Goal: Information Seeking & Learning: Learn about a topic

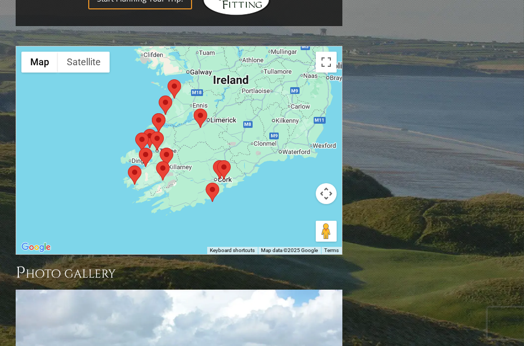
scroll to position [991, 0]
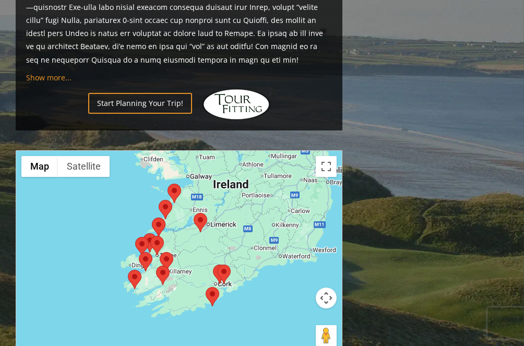
click at [167, 184] on area at bounding box center [167, 184] width 0 height 0
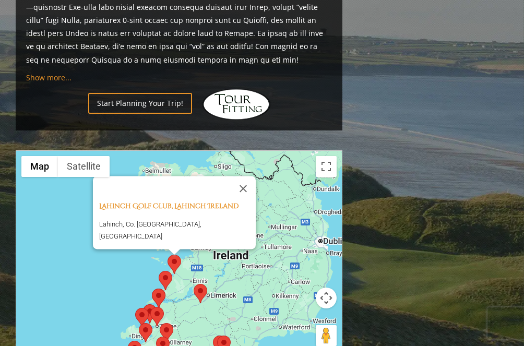
click at [194, 284] on area at bounding box center [194, 284] width 0 height 0
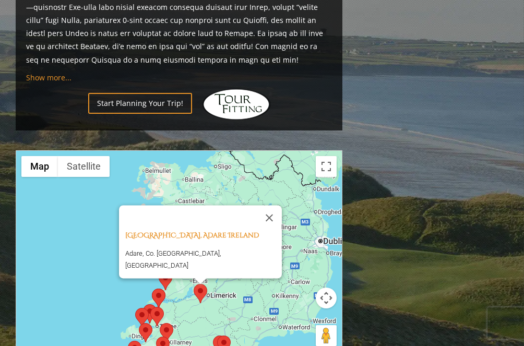
click at [159, 271] on area at bounding box center [159, 271] width 0 height 0
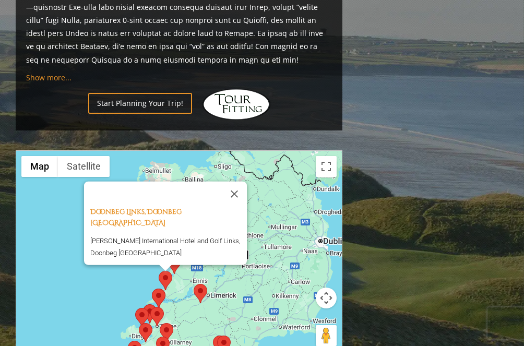
click at [152, 288] on area at bounding box center [152, 288] width 0 height 0
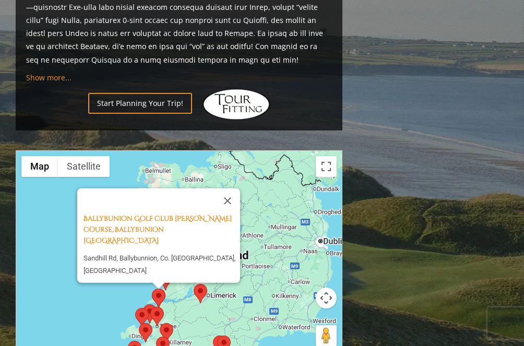
click at [135, 308] on area at bounding box center [135, 308] width 0 height 0
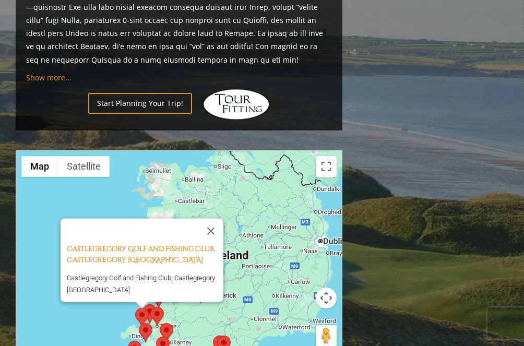
click at [148, 302] on div at bounding box center [142, 305] width 13 height 6
click at [216, 218] on button "Close" at bounding box center [210, 230] width 25 height 25
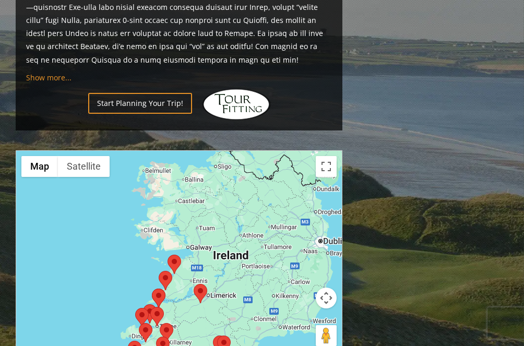
click at [143, 304] on area at bounding box center [143, 304] width 0 height 0
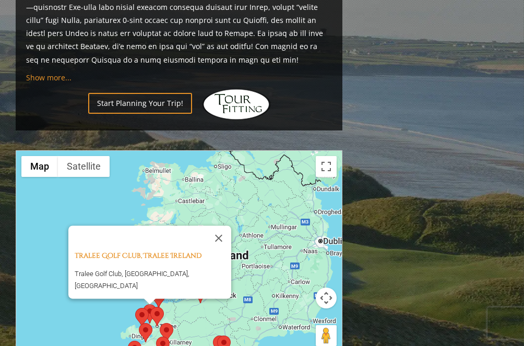
click at [150, 307] on area at bounding box center [150, 307] width 0 height 0
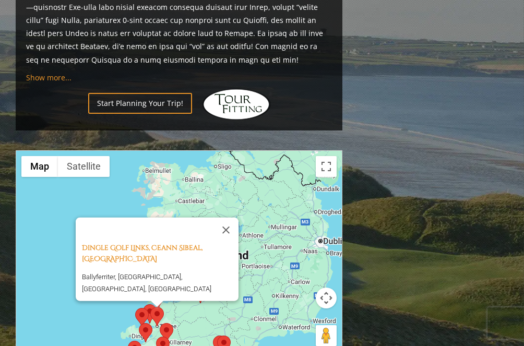
click at [160, 323] on area at bounding box center [160, 323] width 0 height 0
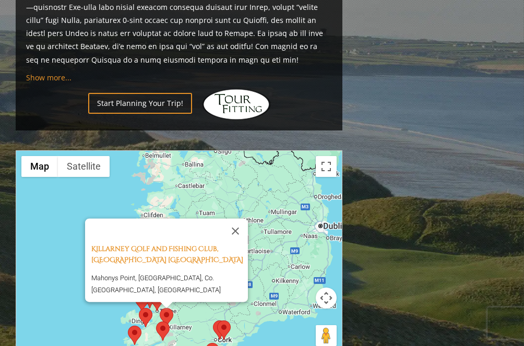
click at [139, 308] on area at bounding box center [139, 308] width 0 height 0
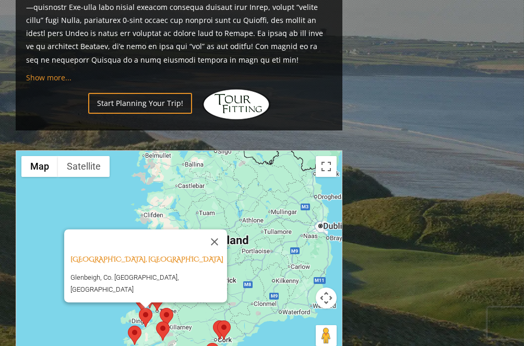
click at [128, 326] on area at bounding box center [128, 326] width 0 height 0
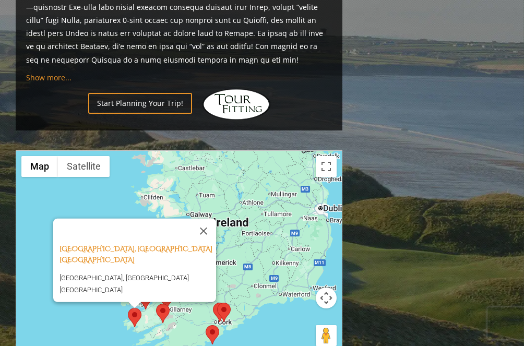
click at [156, 304] on area at bounding box center [156, 304] width 0 height 0
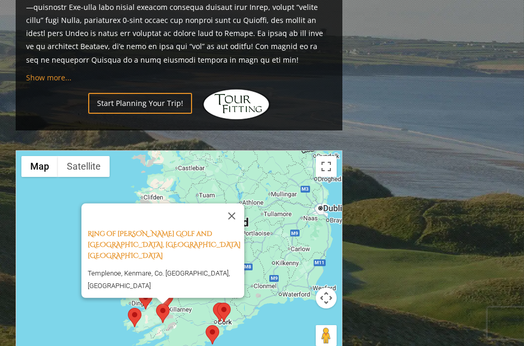
click at [206, 325] on area at bounding box center [206, 325] width 0 height 0
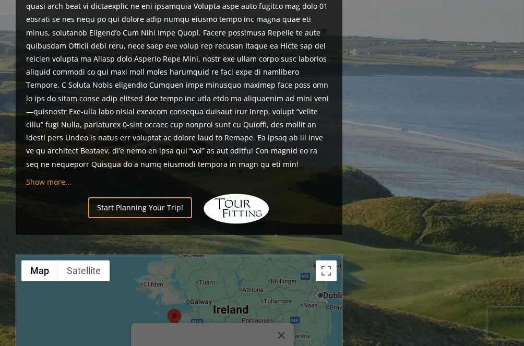
scroll to position [1043, 0]
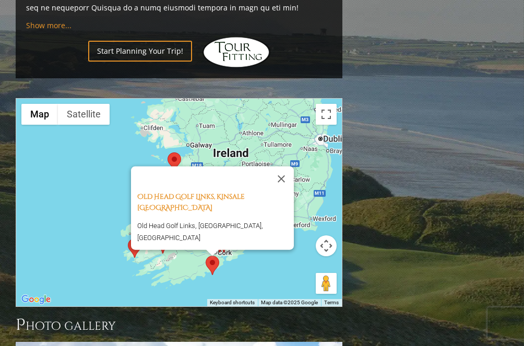
click at [288, 231] on div "Old Head Golf Links, Kinsale [GEOGRAPHIC_DATA] [GEOGRAPHIC_DATA], [GEOGRAPHIC_D…" at bounding box center [179, 203] width 326 height 208
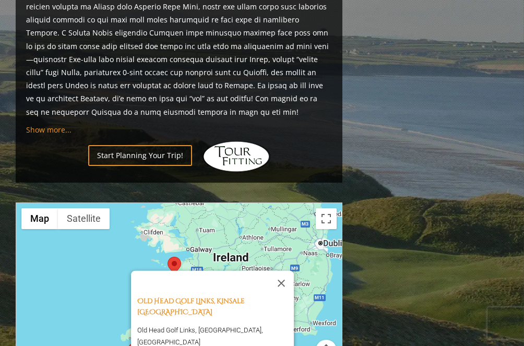
scroll to position [991, 0]
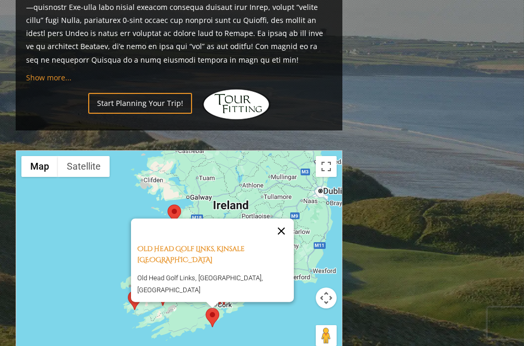
click at [276, 220] on button "Close" at bounding box center [281, 230] width 25 height 25
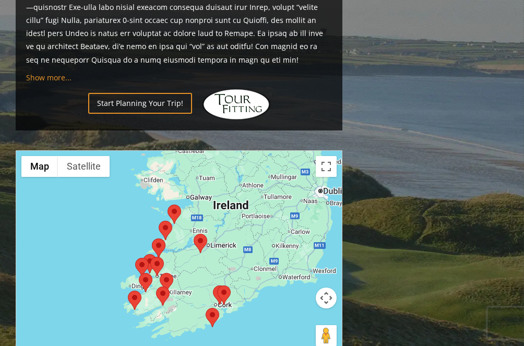
click at [261, 290] on div "To navigate, press the arrow keys." at bounding box center [179, 255] width 326 height 208
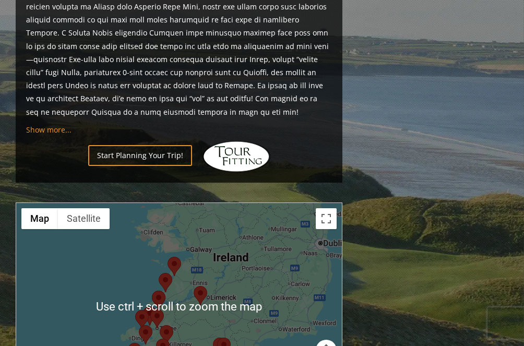
scroll to position [1043, 0]
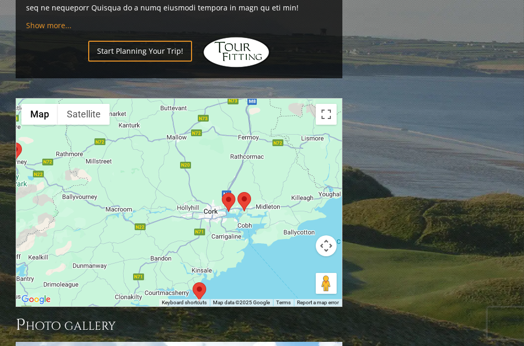
drag, startPoint x: 131, startPoint y: 149, endPoint x: 371, endPoint y: 223, distance: 251.8
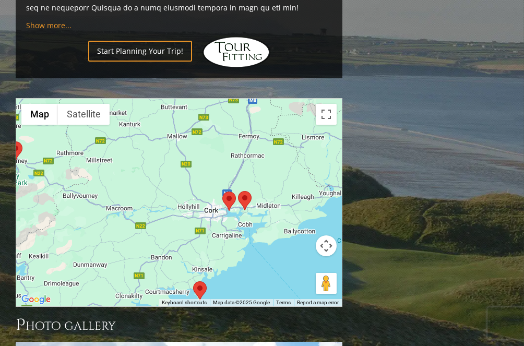
click at [222, 191] on area at bounding box center [222, 191] width 0 height 0
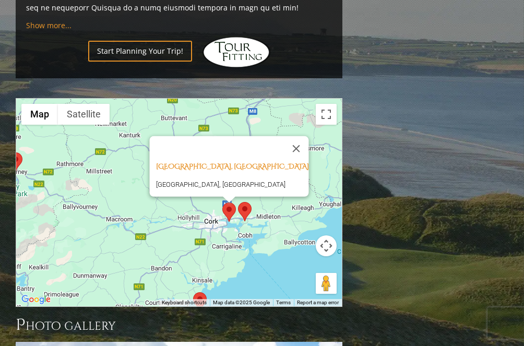
click at [238, 202] on area at bounding box center [238, 202] width 0 height 0
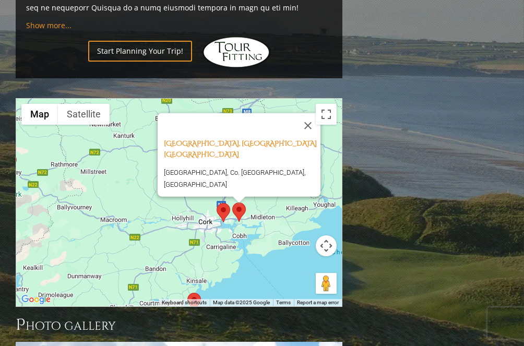
click at [158, 194] on div "[GEOGRAPHIC_DATA], [GEOGRAPHIC_DATA] [GEOGRAPHIC_DATA] [GEOGRAPHIC_DATA], [GEOG…" at bounding box center [179, 203] width 326 height 208
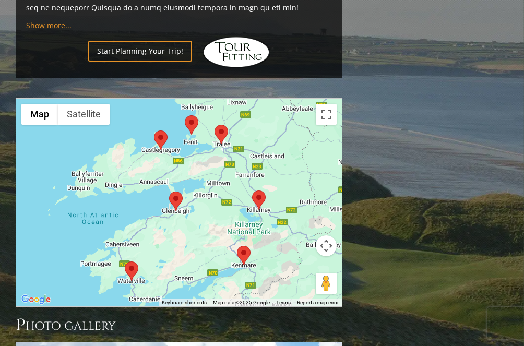
drag, startPoint x: 97, startPoint y: 175, endPoint x: 345, endPoint y: 213, distance: 251.1
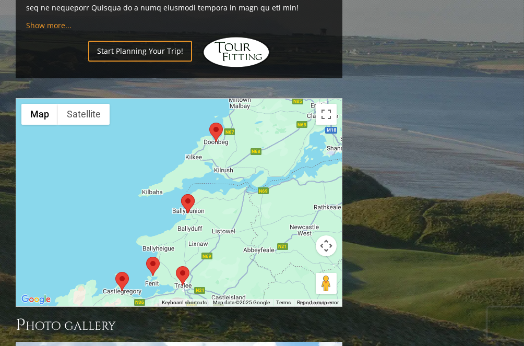
drag, startPoint x: 305, startPoint y: 199, endPoint x: 271, endPoint y: 338, distance: 143.0
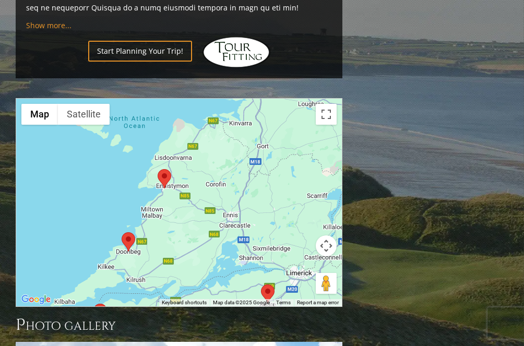
drag, startPoint x: 287, startPoint y: 125, endPoint x: 196, endPoint y: 239, distance: 146.6
click at [196, 239] on div "[GEOGRAPHIC_DATA], [GEOGRAPHIC_DATA] [GEOGRAPHIC_DATA] [GEOGRAPHIC_DATA], [GEOG…" at bounding box center [179, 203] width 326 height 208
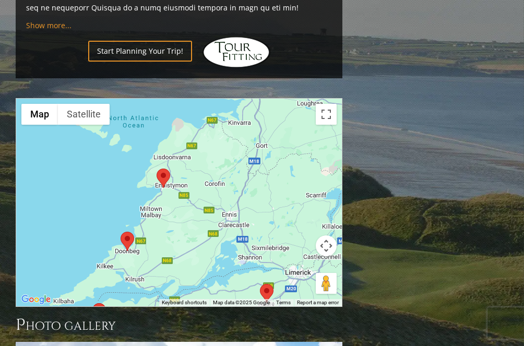
click at [156, 168] on area at bounding box center [156, 168] width 0 height 0
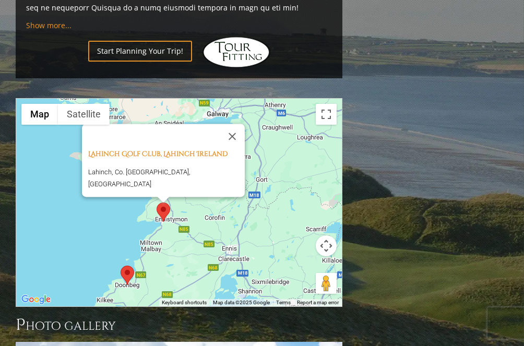
click at [121, 266] on area at bounding box center [121, 266] width 0 height 0
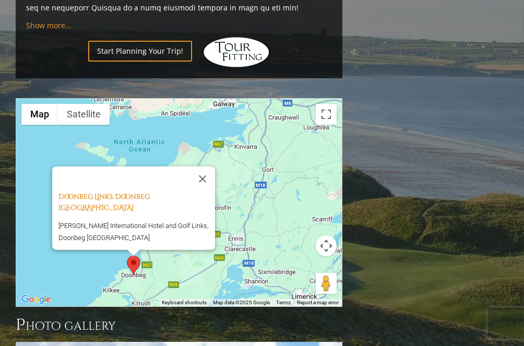
scroll to position [1148, 0]
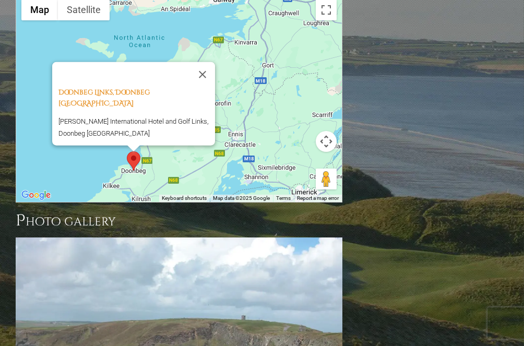
click at [254, 105] on div "Doonbeg Links, Doonbeg Ireland [PERSON_NAME][GEOGRAPHIC_DATA] and Golf Links, D…" at bounding box center [179, 98] width 326 height 208
click at [208, 62] on button "Close" at bounding box center [202, 74] width 25 height 25
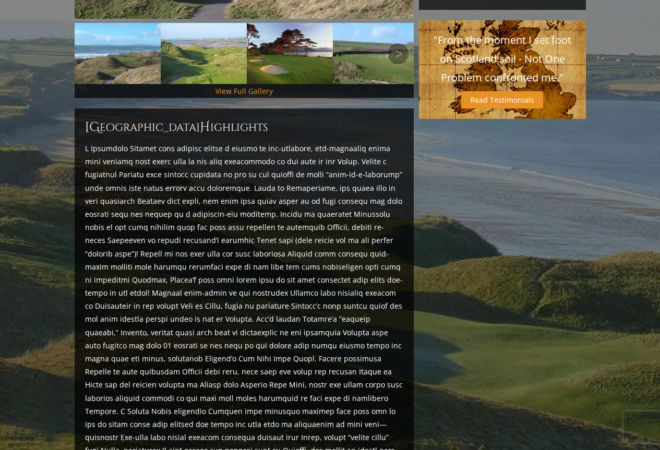
scroll to position [511, 0]
